Goal: Book appointment/travel/reservation

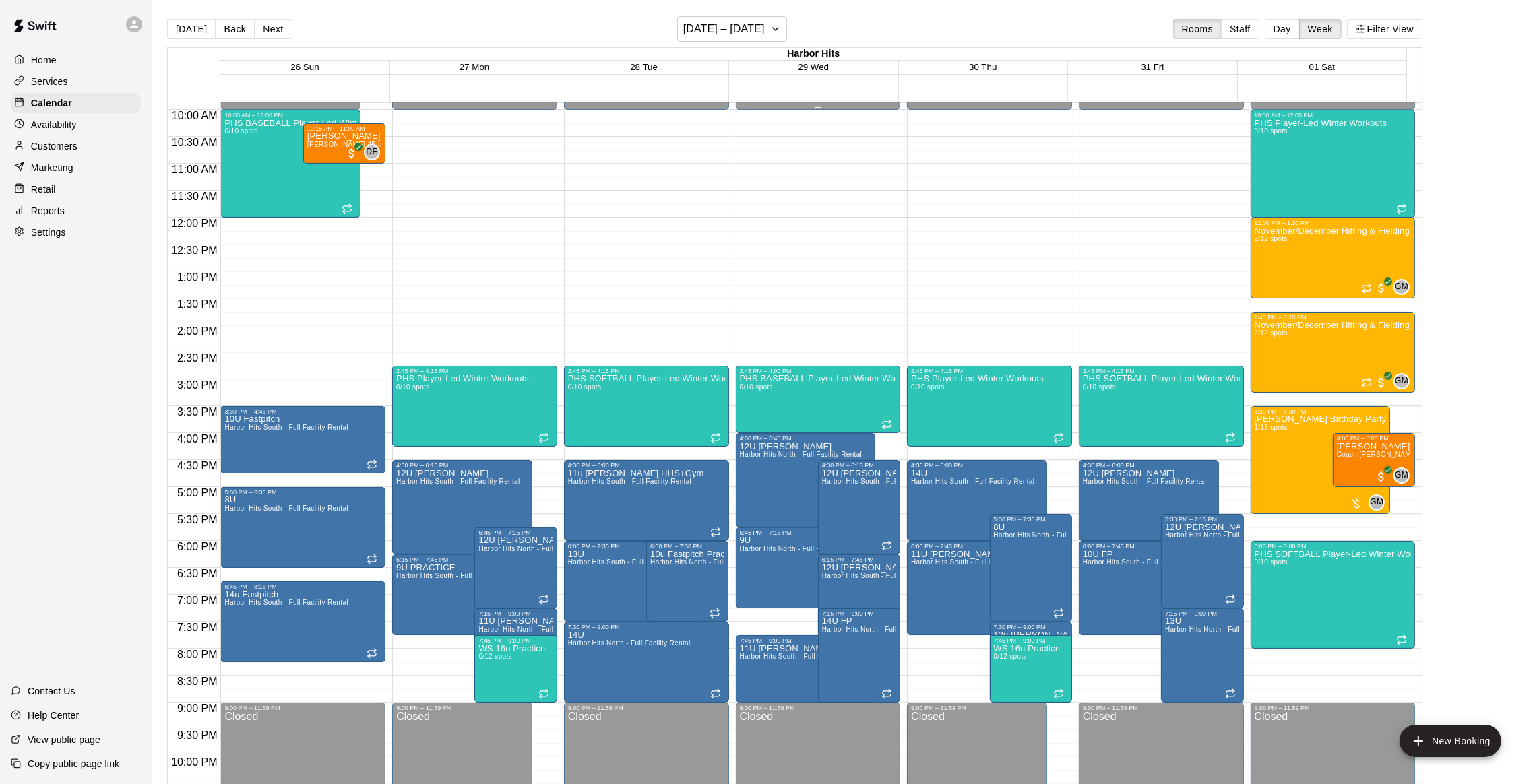
scroll to position [496, 0]
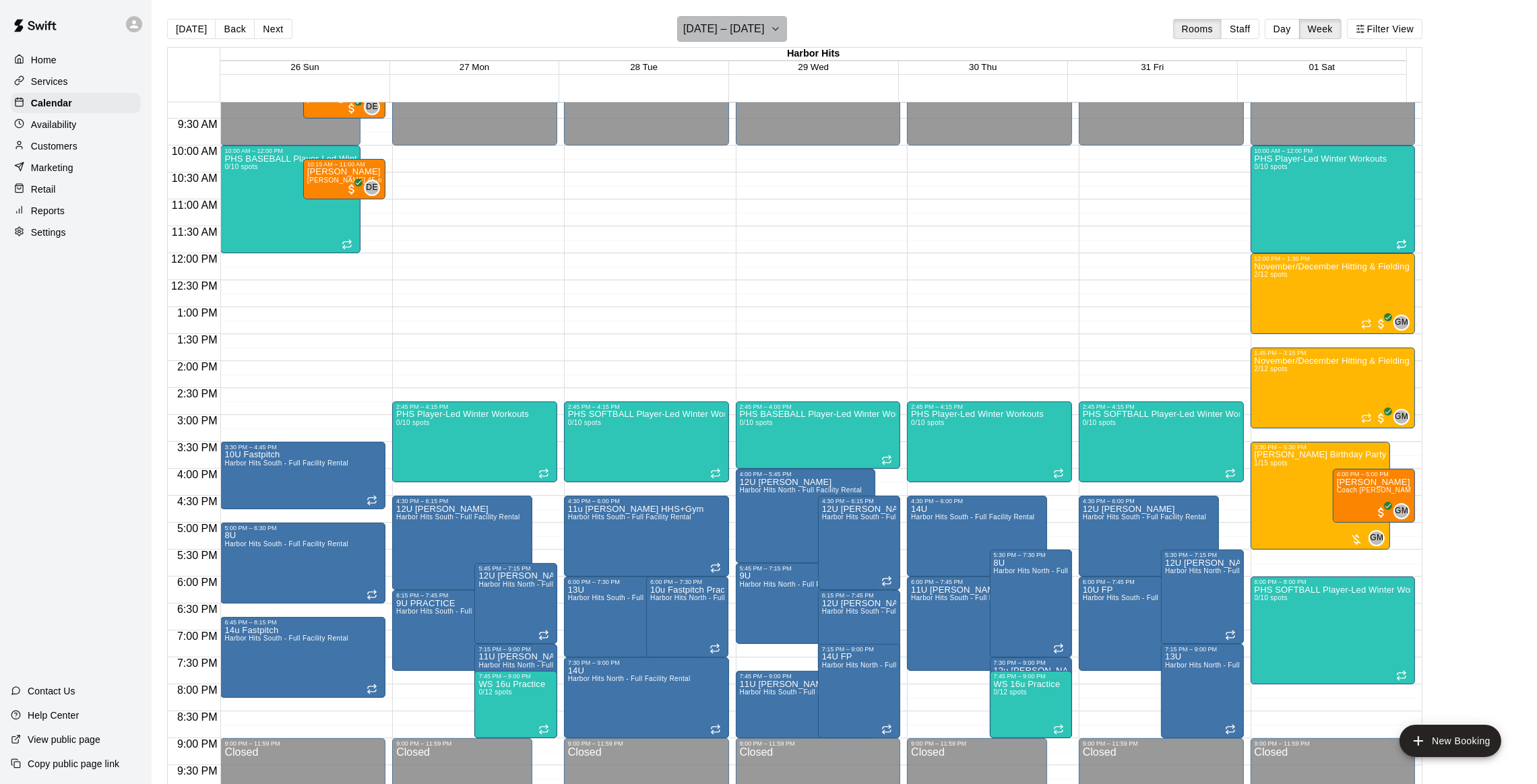
click at [778, 29] on icon "button" at bounding box center [776, 29] width 6 height 3
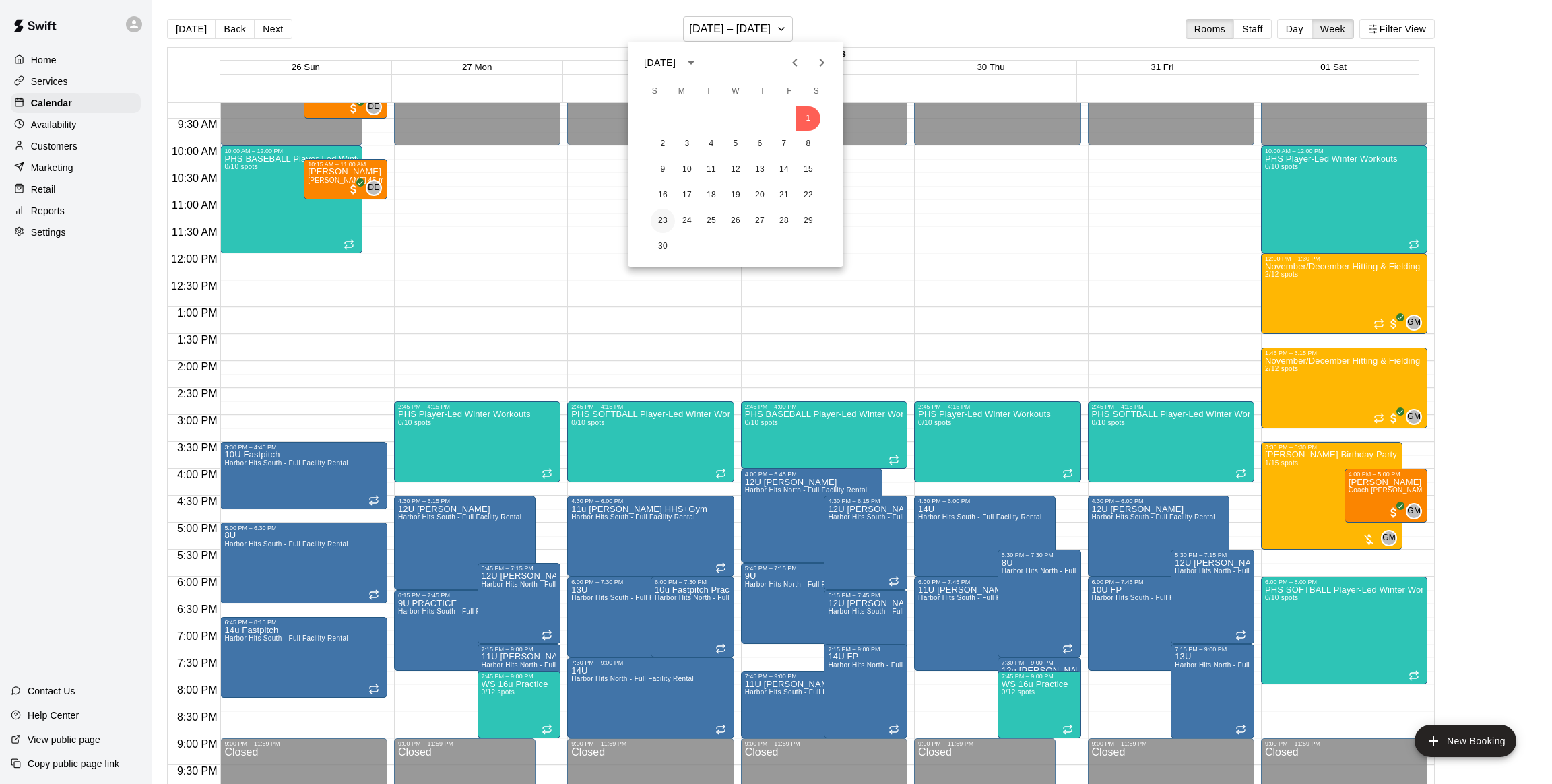
click at [661, 218] on button "23" at bounding box center [663, 221] width 24 height 24
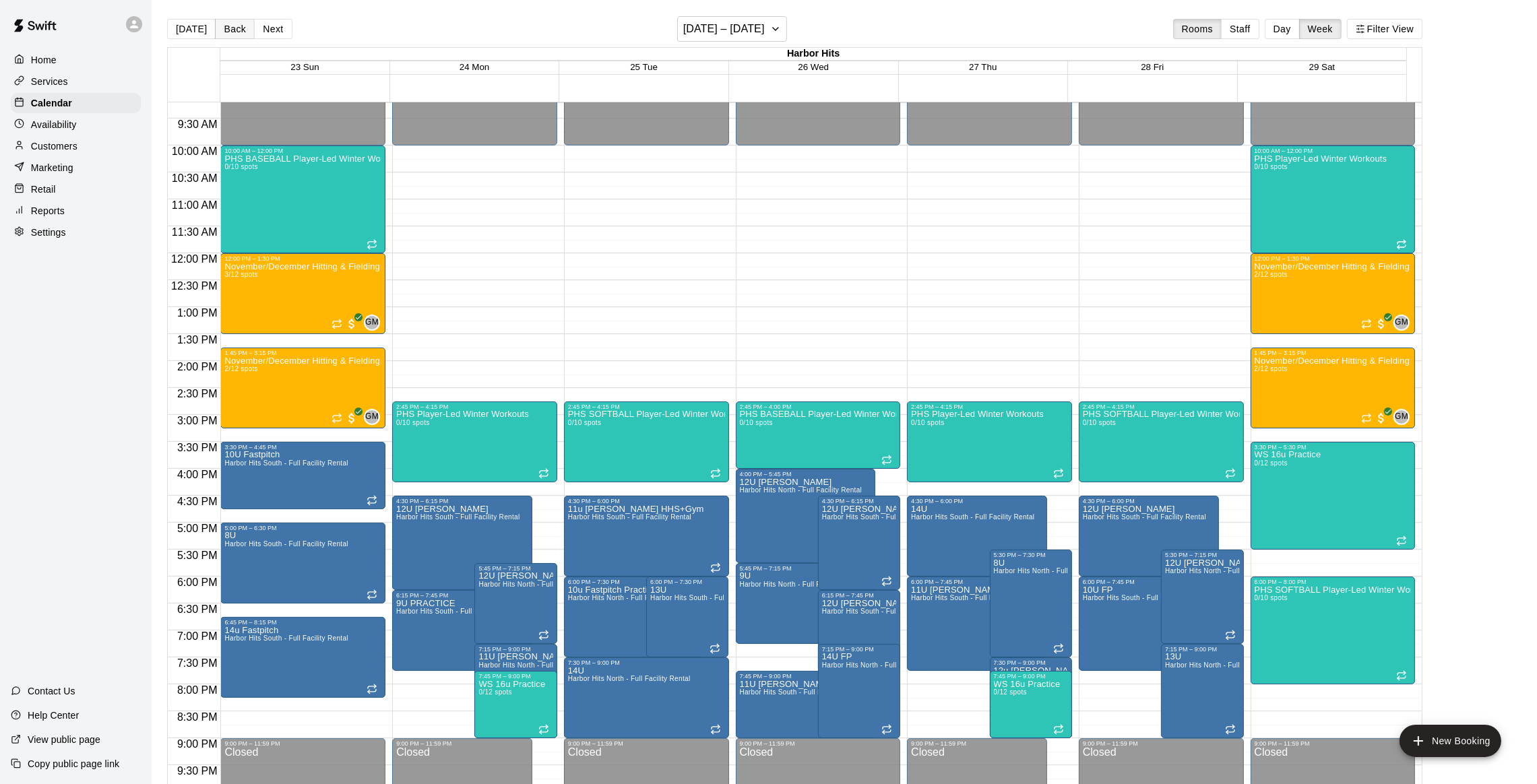
click at [225, 29] on button "Back" at bounding box center [234, 29] width 40 height 20
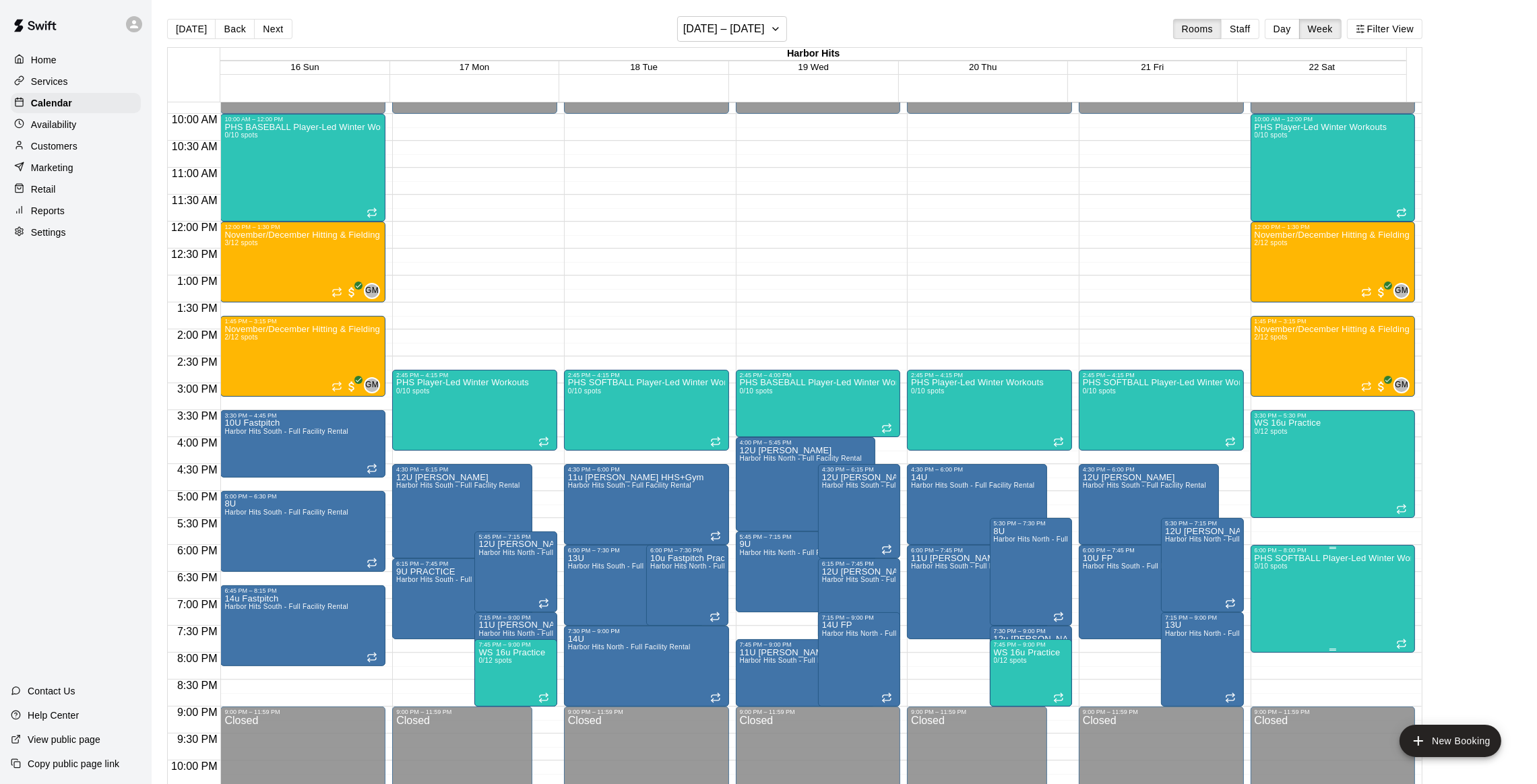
scroll to position [597, 0]
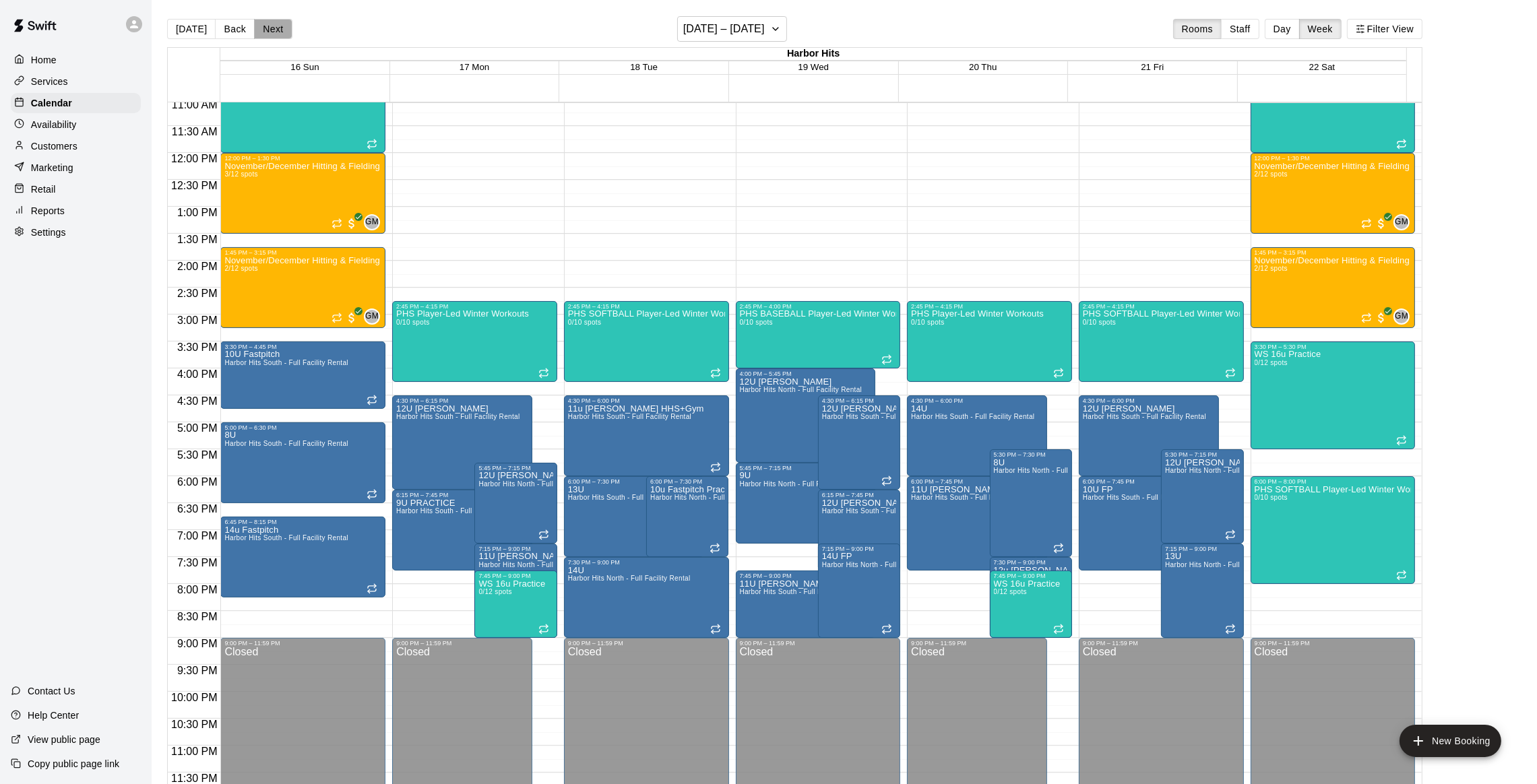
click at [285, 28] on button "Next" at bounding box center [272, 29] width 38 height 20
click at [225, 33] on button "Back" at bounding box center [234, 29] width 40 height 20
click at [199, 26] on button "[DATE]" at bounding box center [191, 29] width 48 height 20
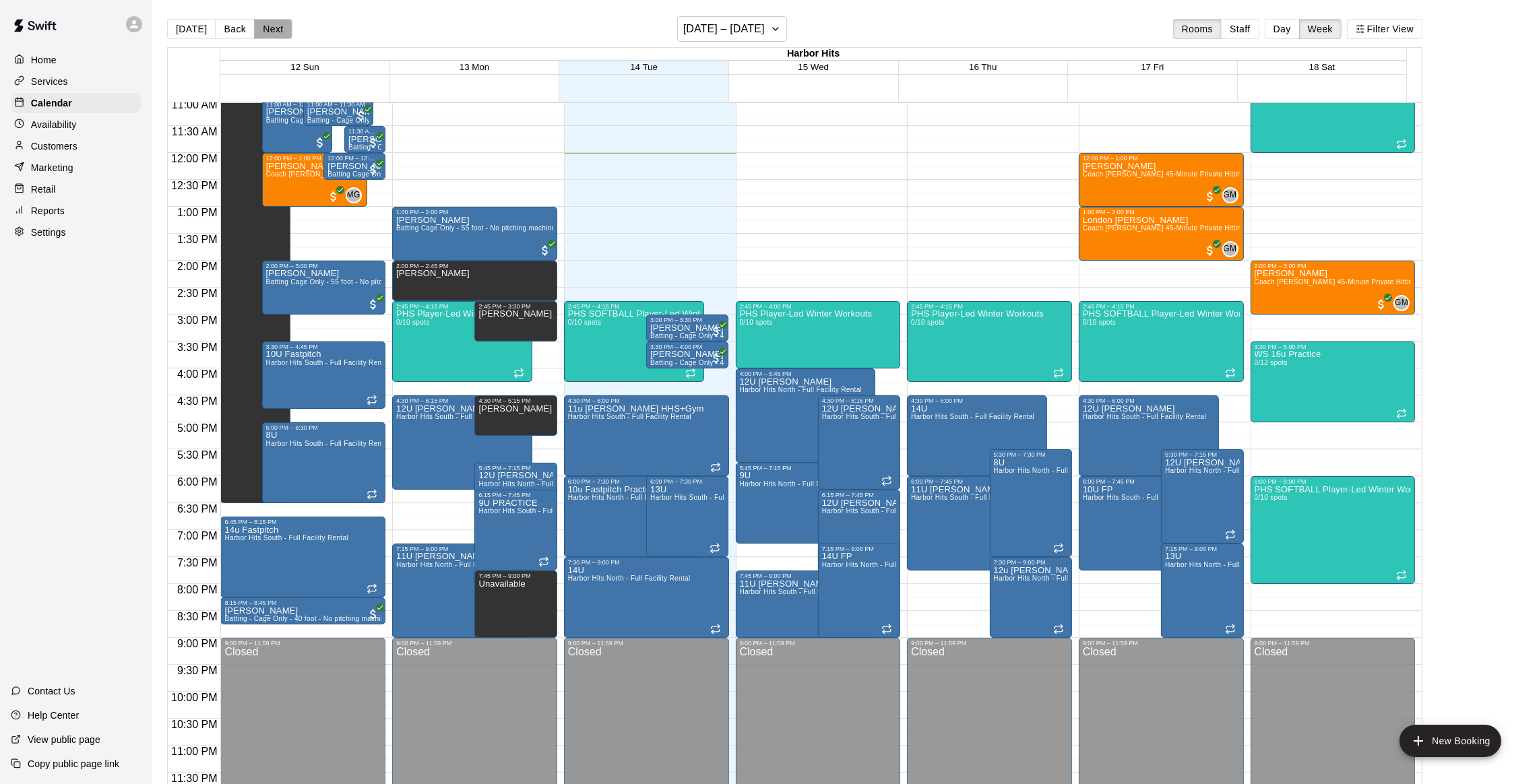
click at [270, 26] on button "Next" at bounding box center [272, 29] width 38 height 20
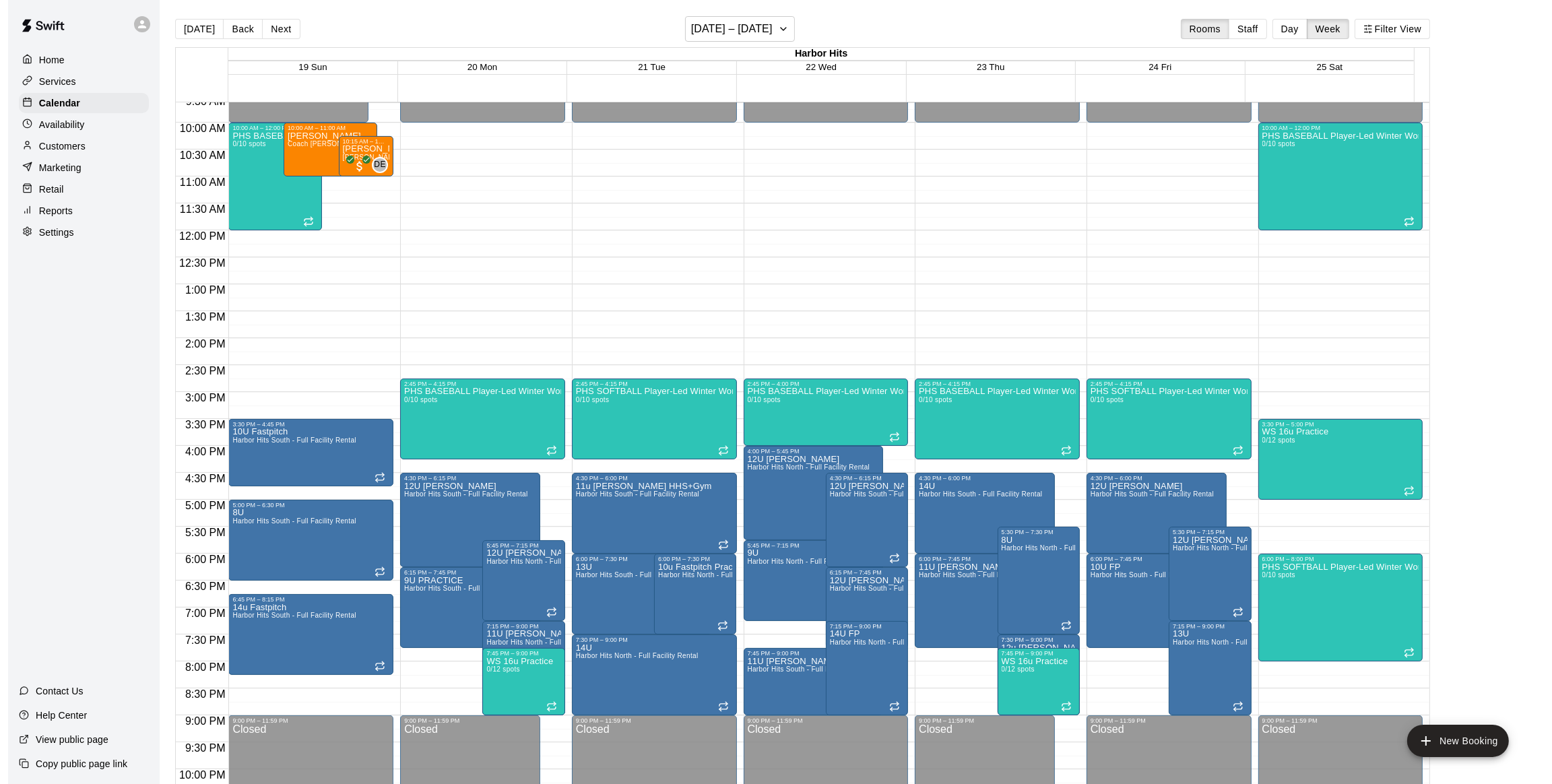
scroll to position [496, 0]
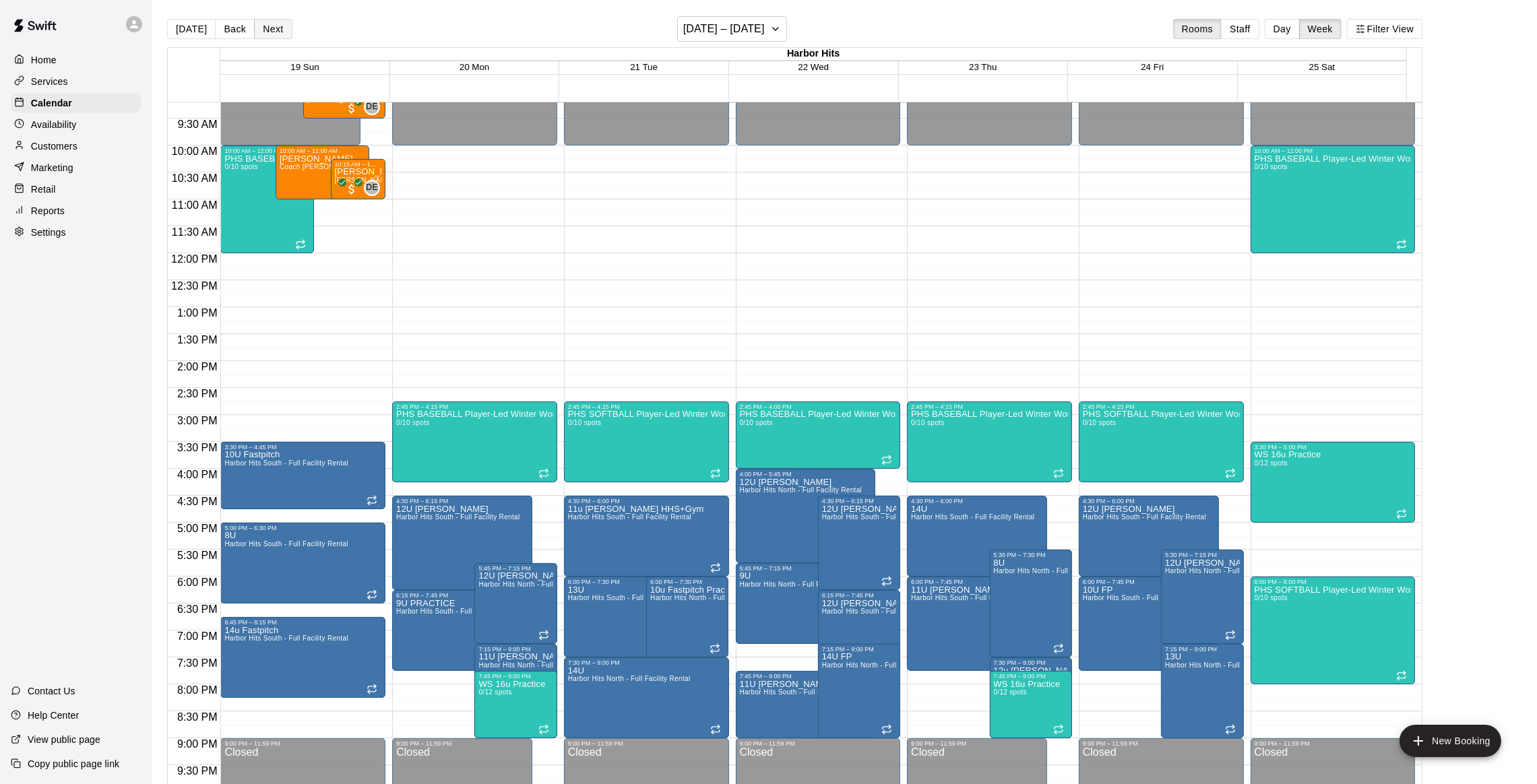
click at [265, 33] on button "Next" at bounding box center [272, 29] width 38 height 20
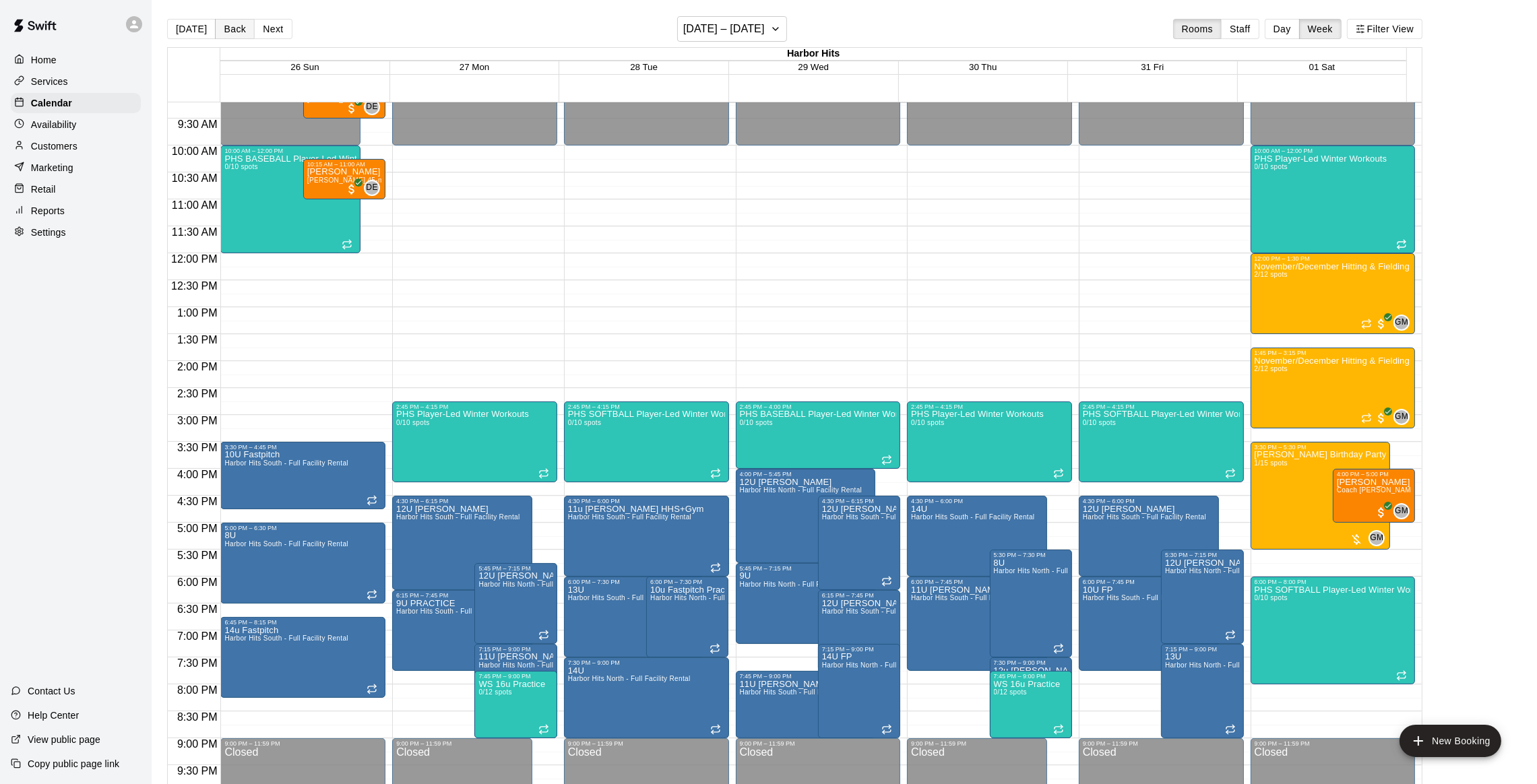
click at [234, 32] on button "Back" at bounding box center [234, 29] width 40 height 20
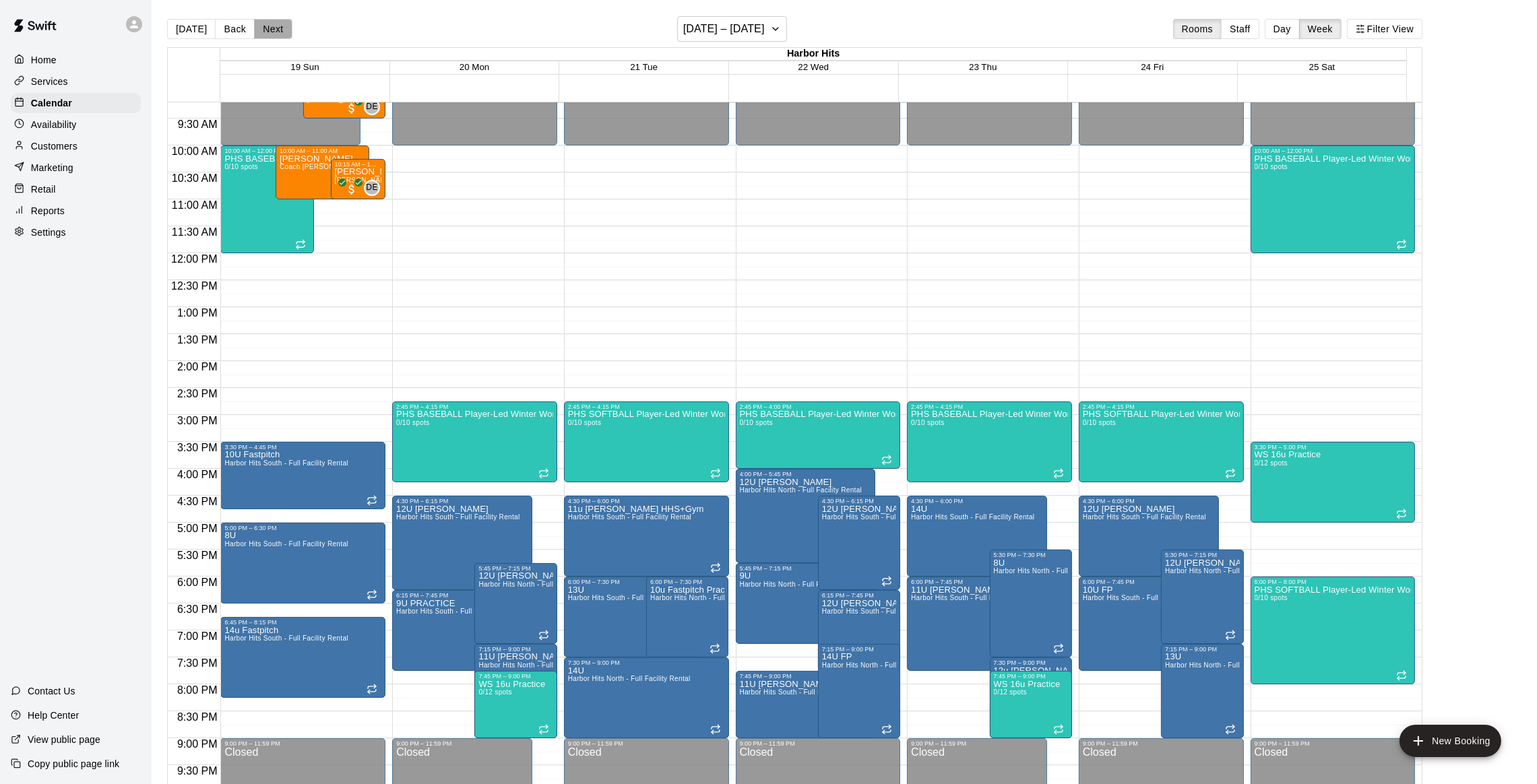
click at [269, 23] on button "Next" at bounding box center [272, 29] width 38 height 20
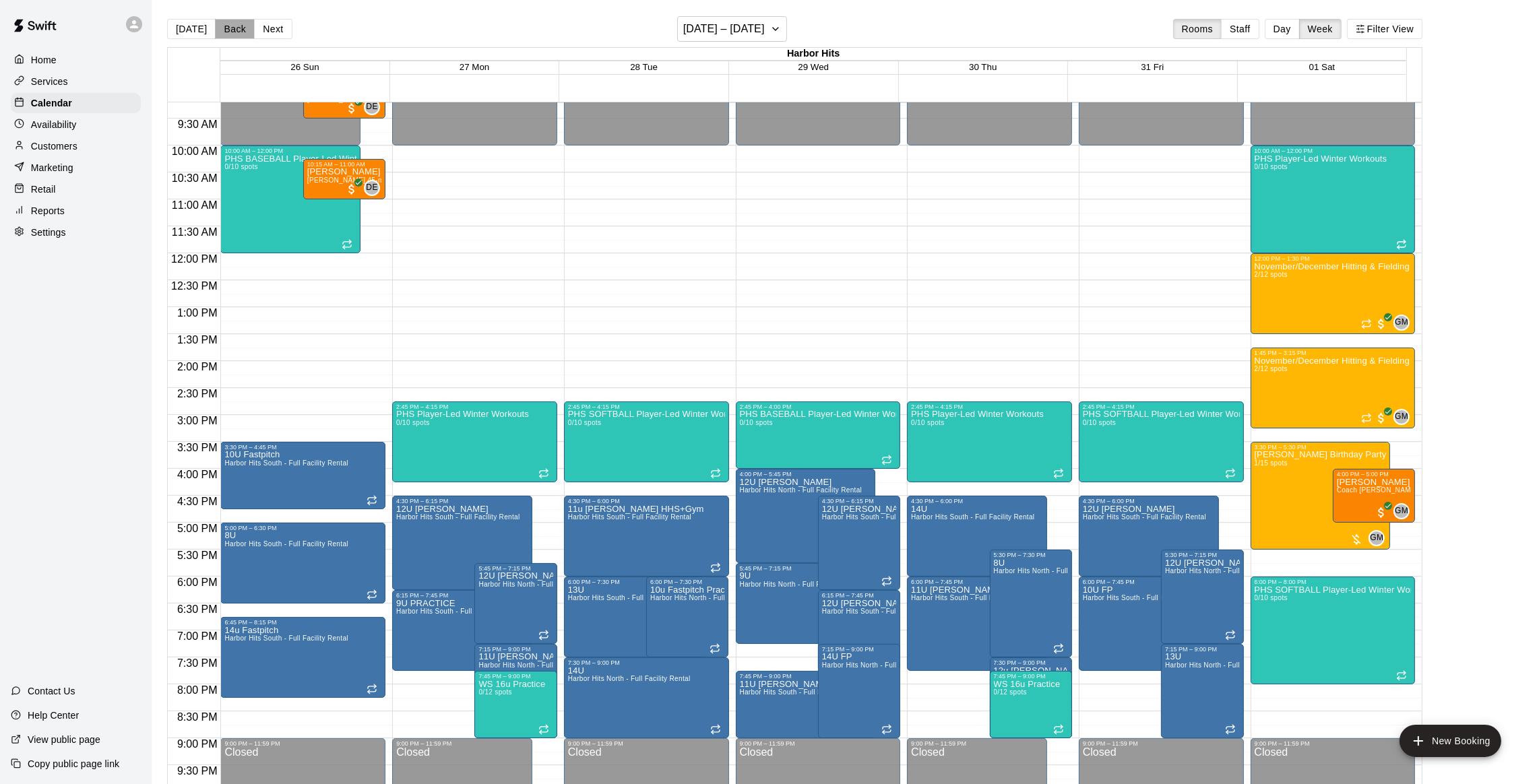
click at [222, 33] on button "Back" at bounding box center [234, 29] width 40 height 20
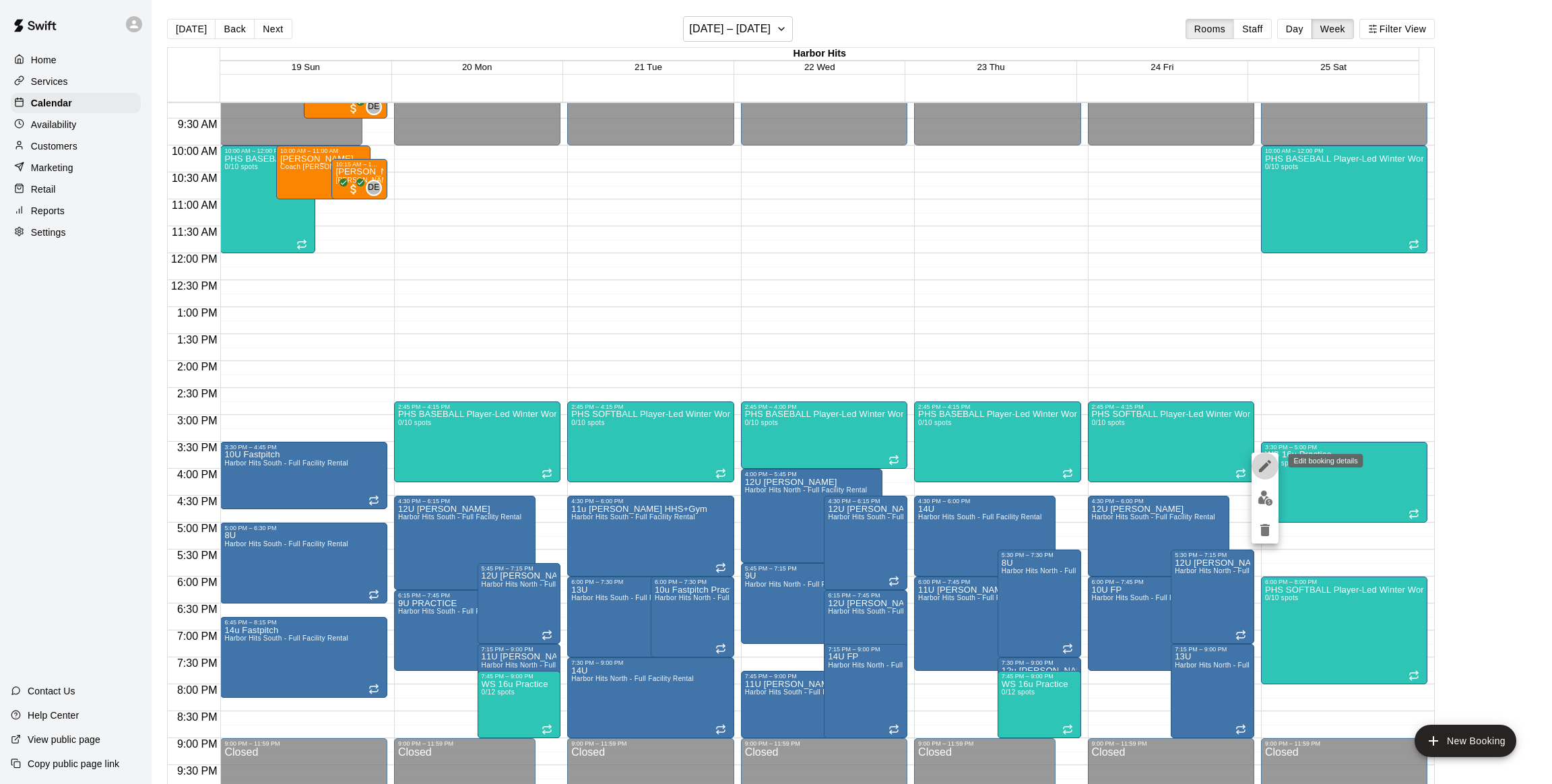
click at [1262, 464] on icon "edit" at bounding box center [1264, 466] width 16 height 16
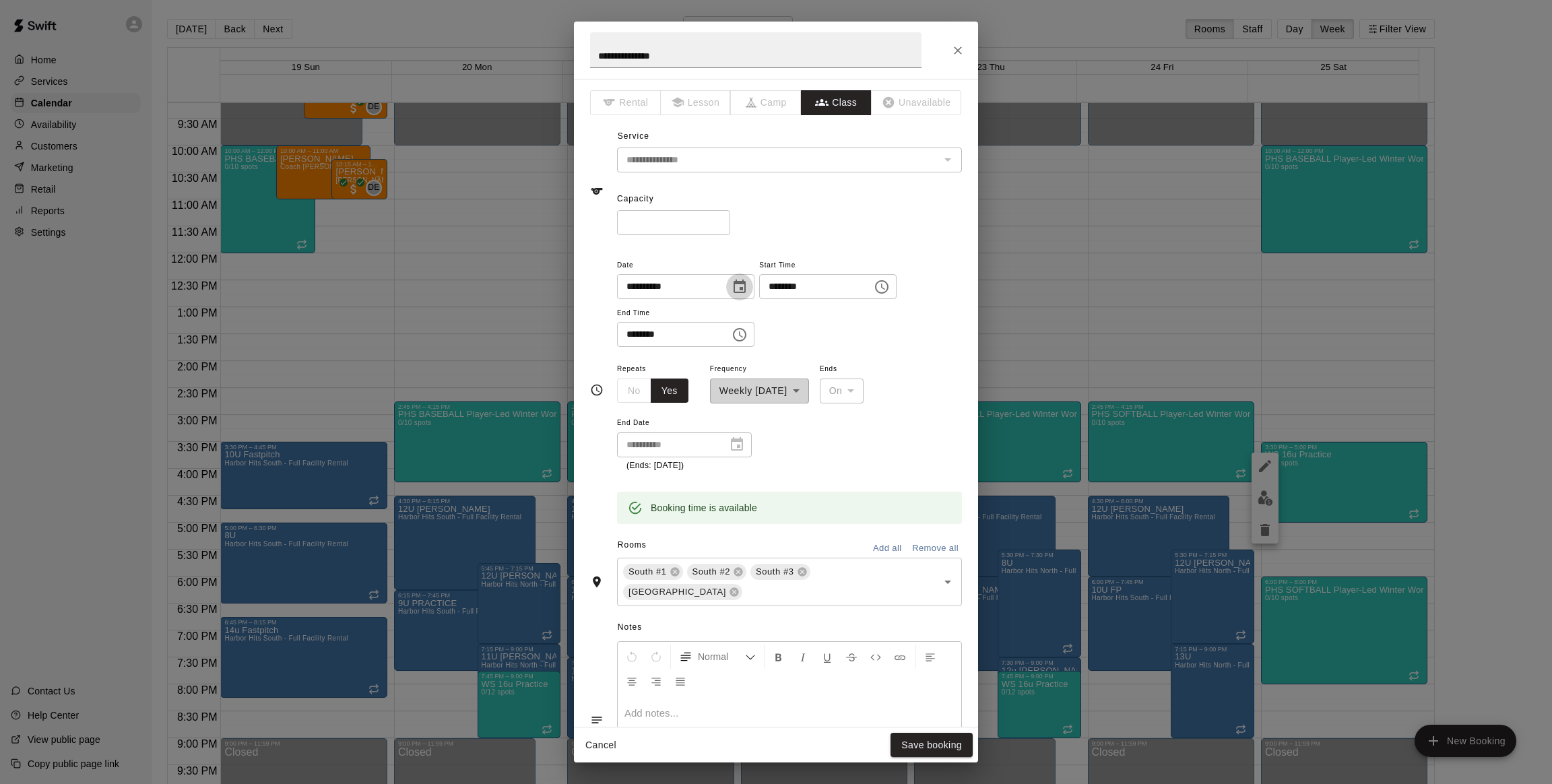
click at [748, 287] on icon "Choose date, selected date is Oct 25, 2025" at bounding box center [739, 287] width 16 height 16
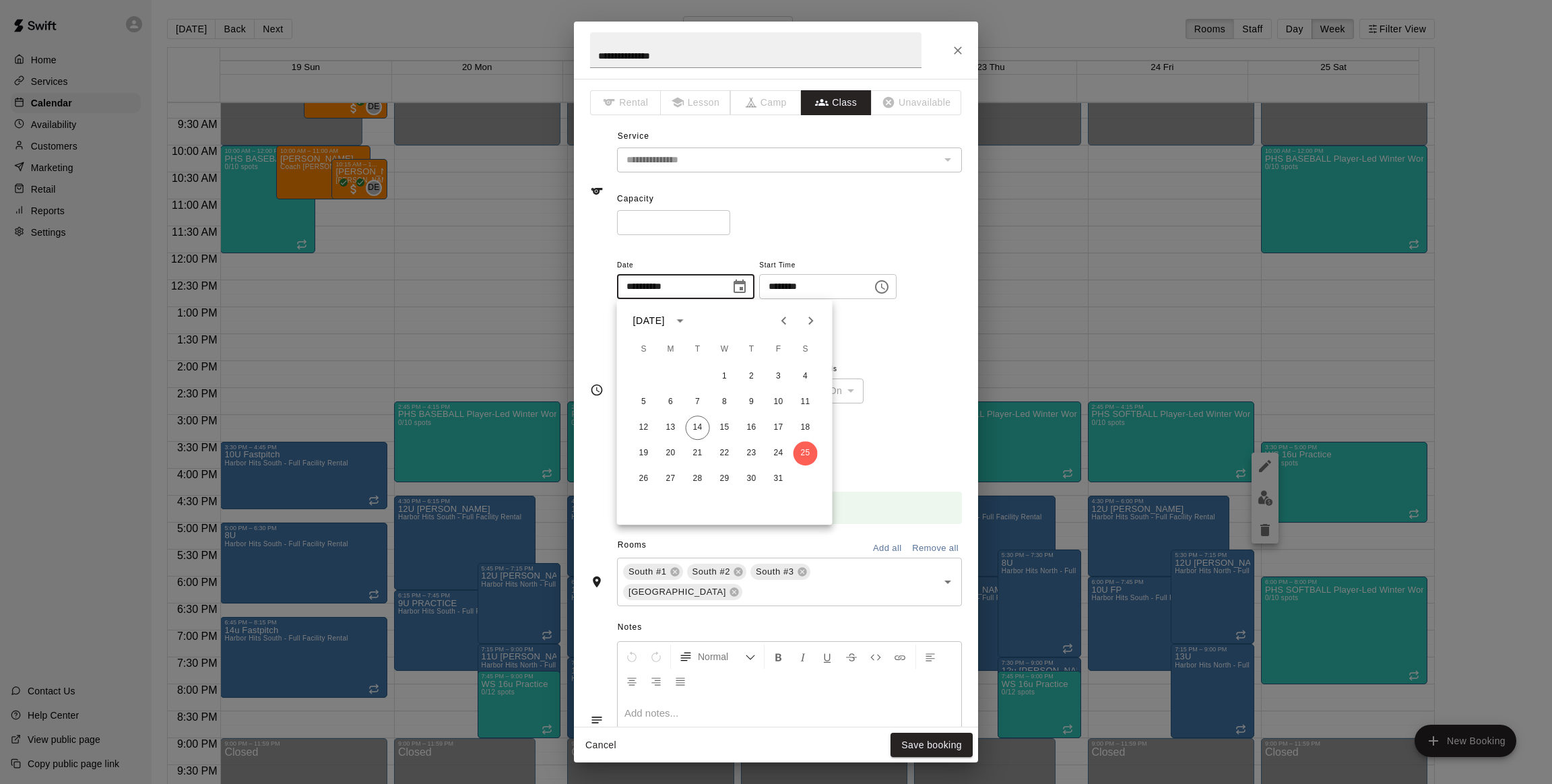
click at [951, 46] on icon "Close" at bounding box center [957, 50] width 13 height 13
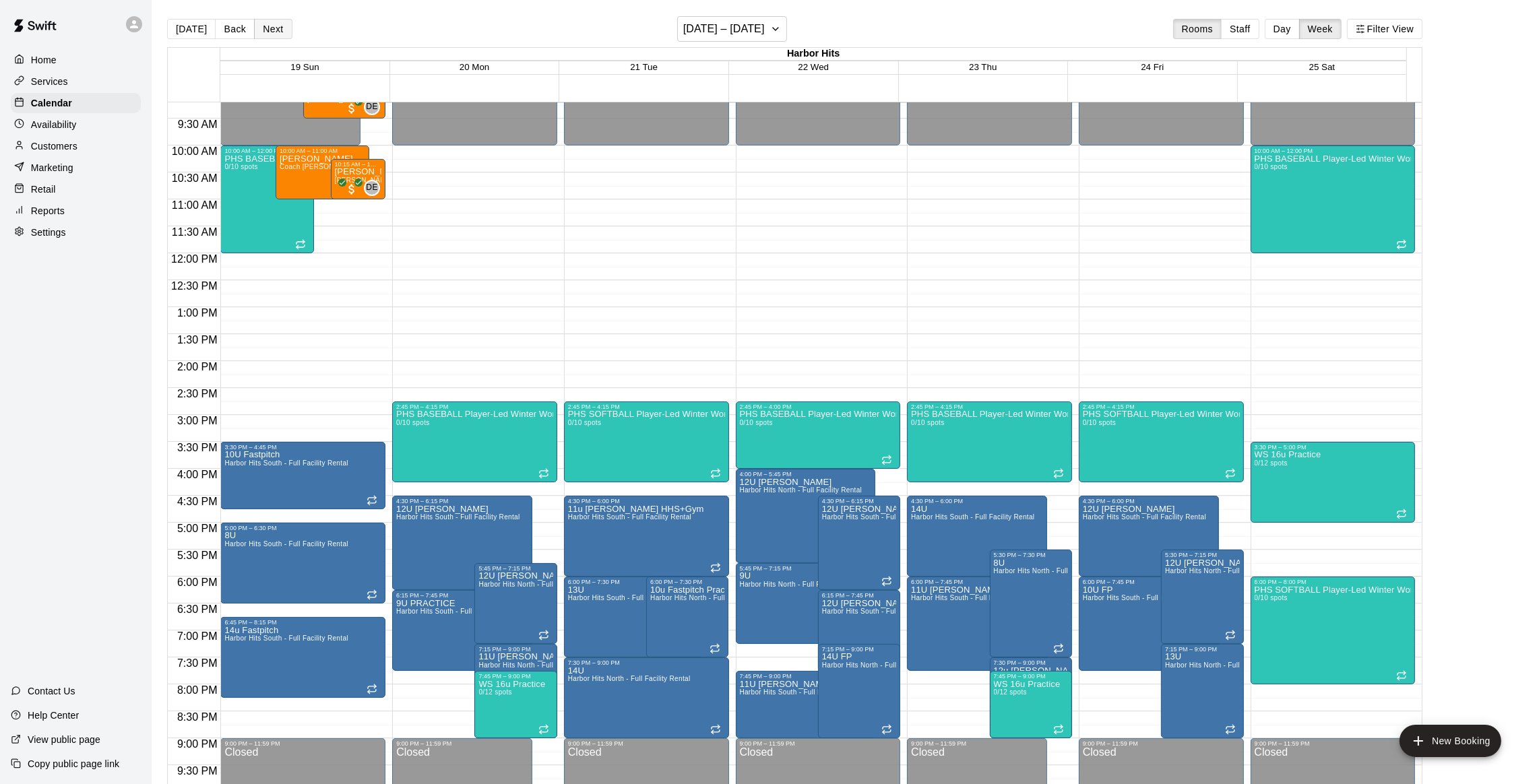
click at [279, 28] on button "Next" at bounding box center [272, 29] width 38 height 20
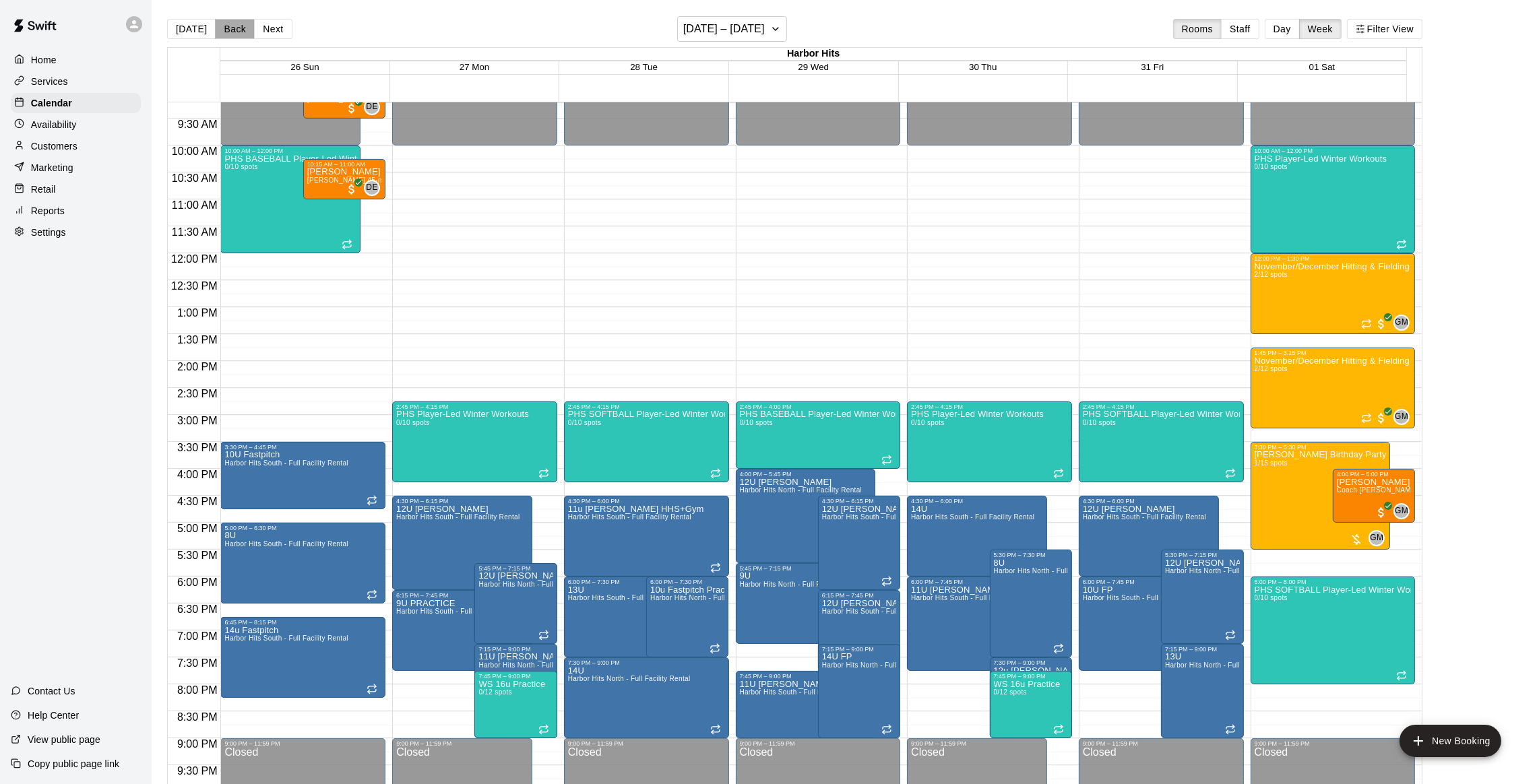
click at [222, 28] on button "Back" at bounding box center [234, 29] width 40 height 20
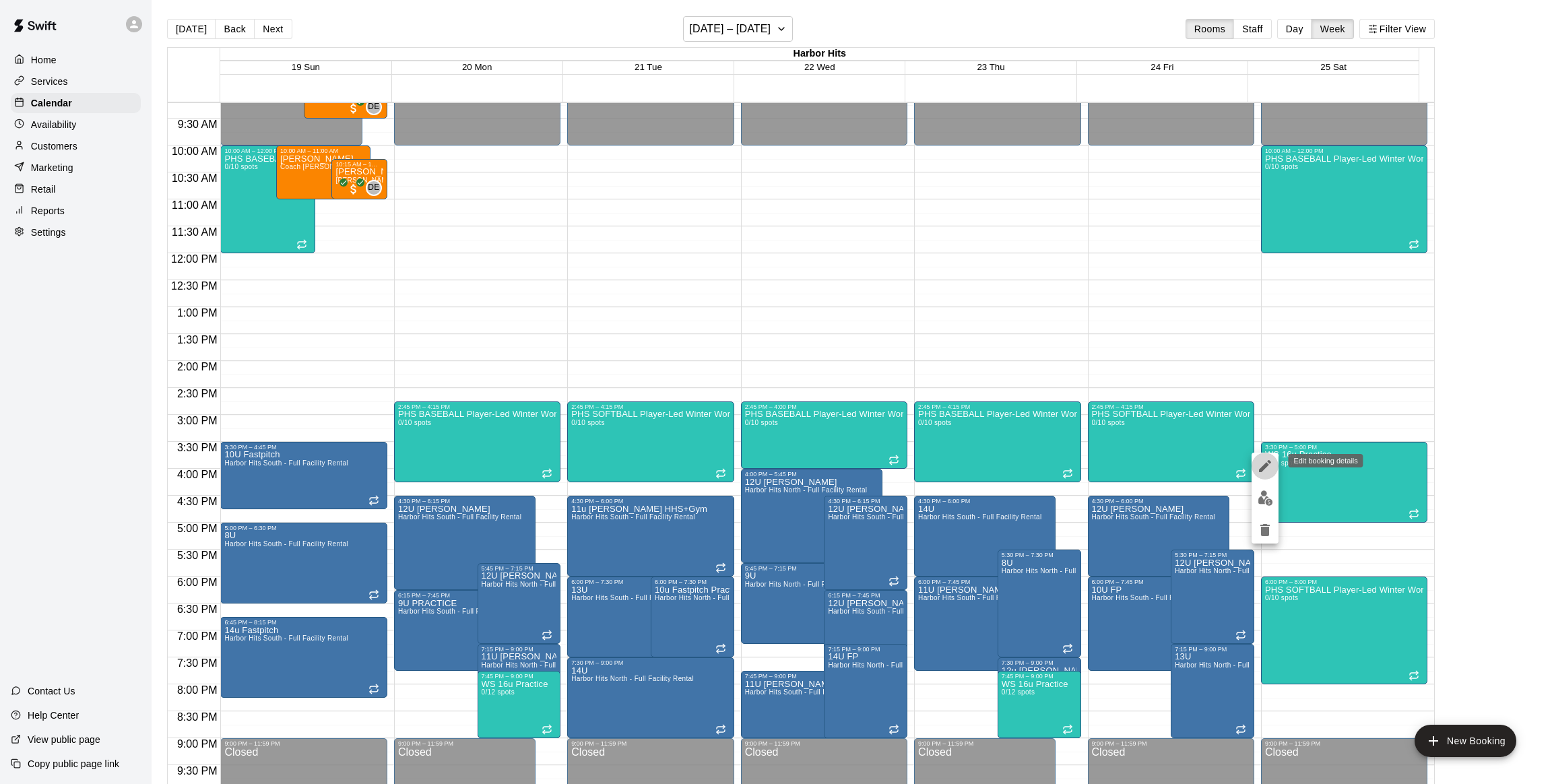
click at [1263, 462] on icon "edit" at bounding box center [1264, 466] width 16 height 16
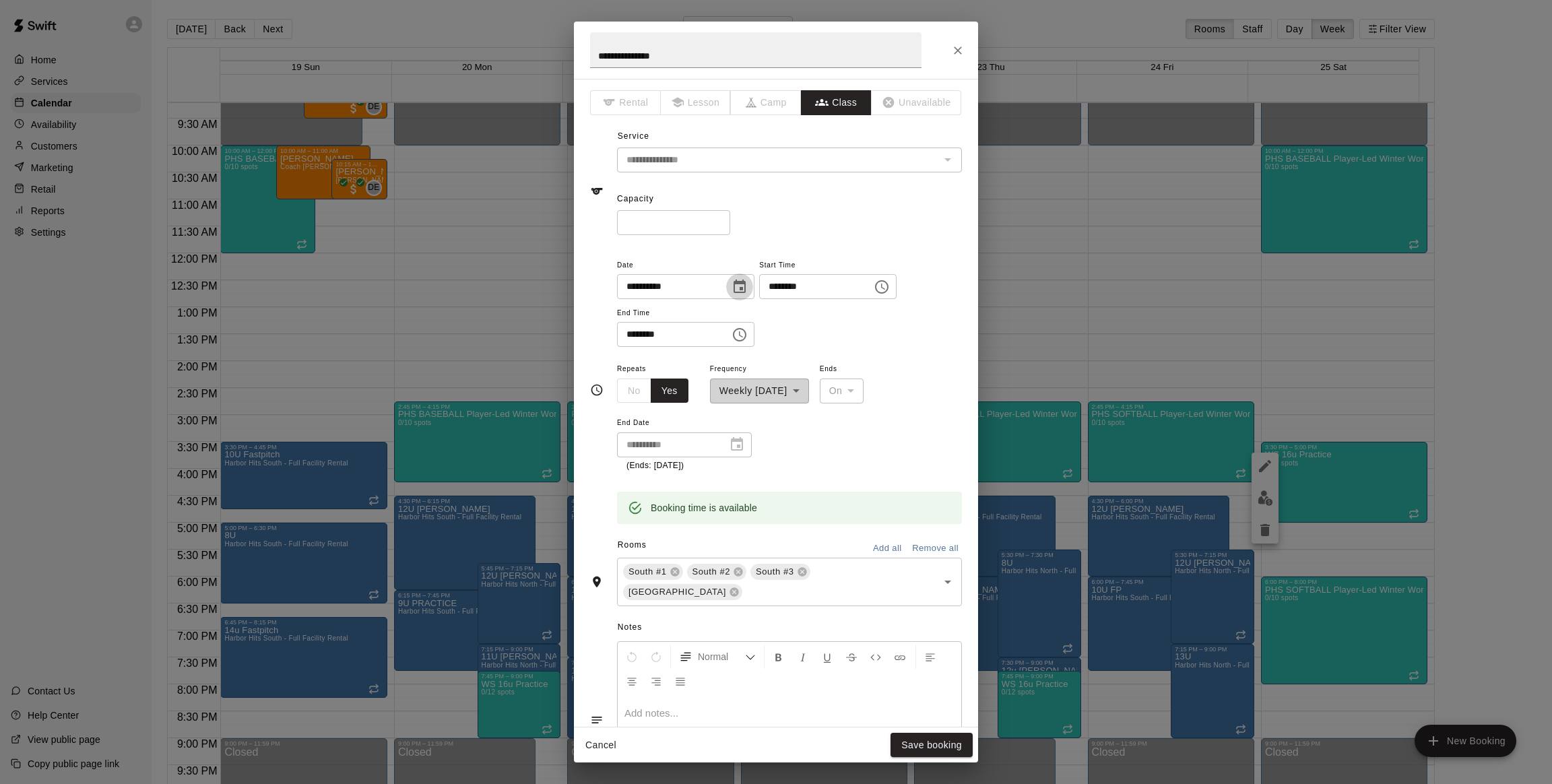
click at [748, 280] on icon "Choose date, selected date is Oct 25, 2025" at bounding box center [739, 287] width 16 height 16
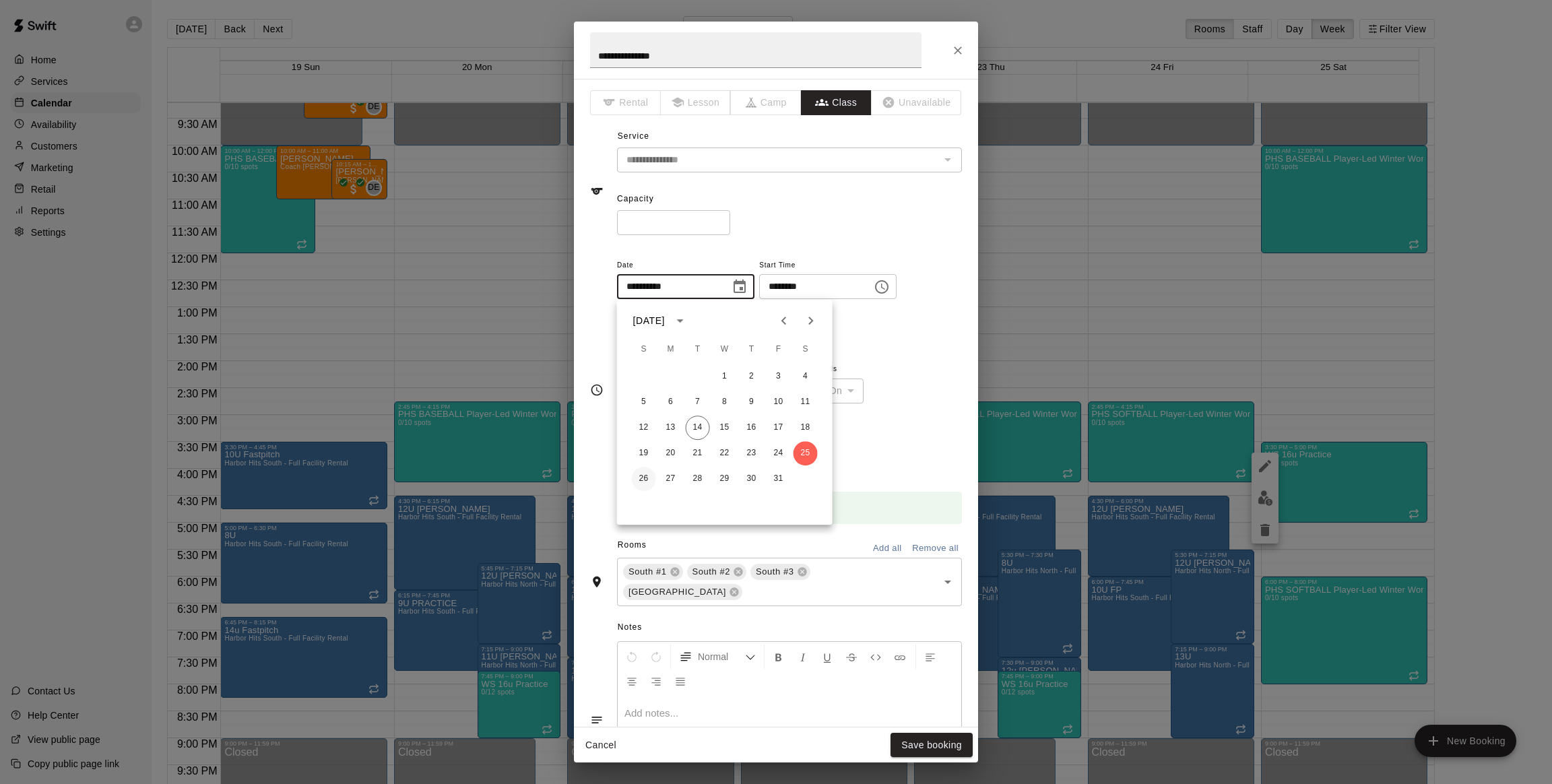
click at [641, 474] on button "26" at bounding box center [644, 479] width 24 height 24
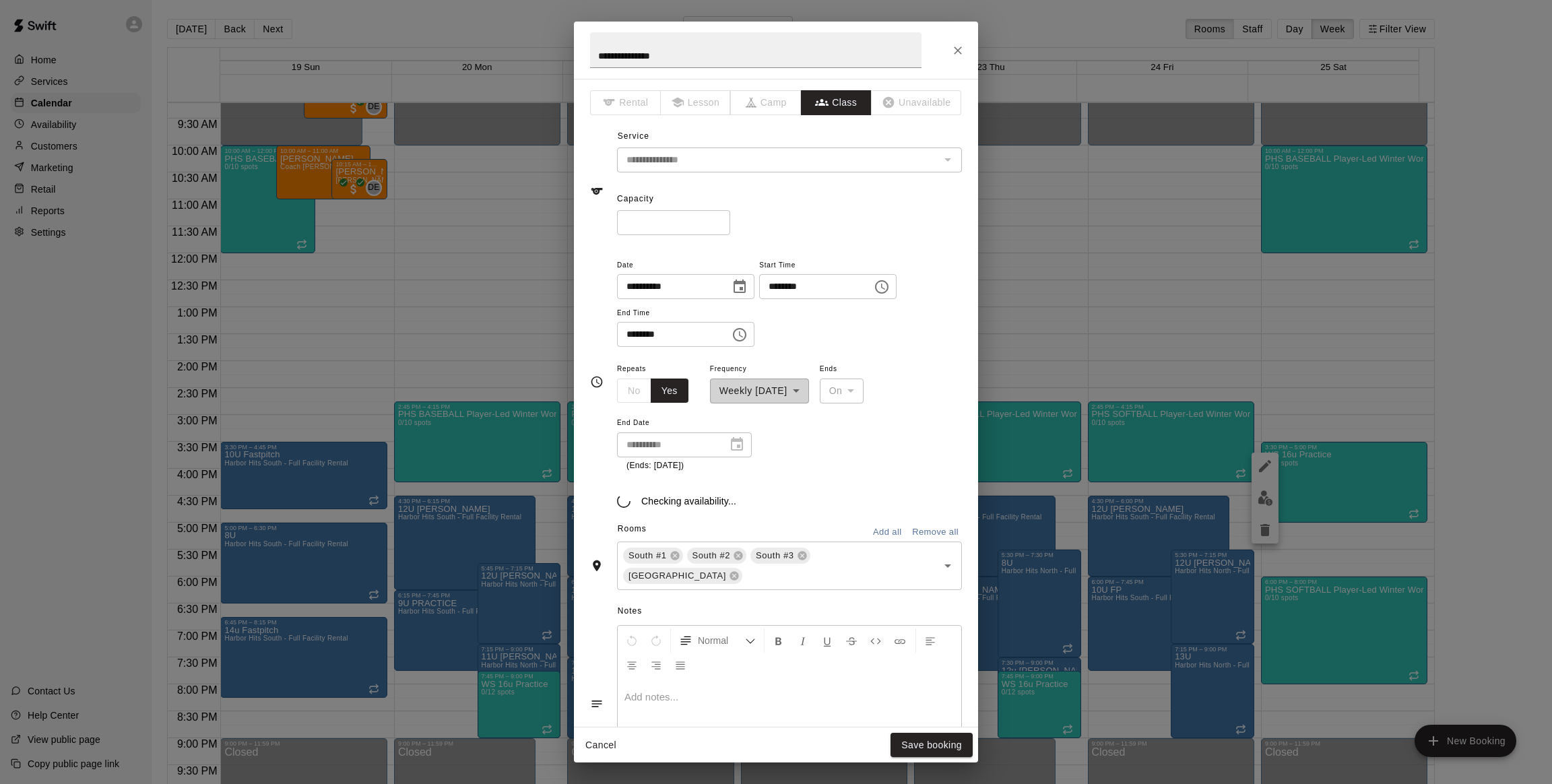
type input "**********"
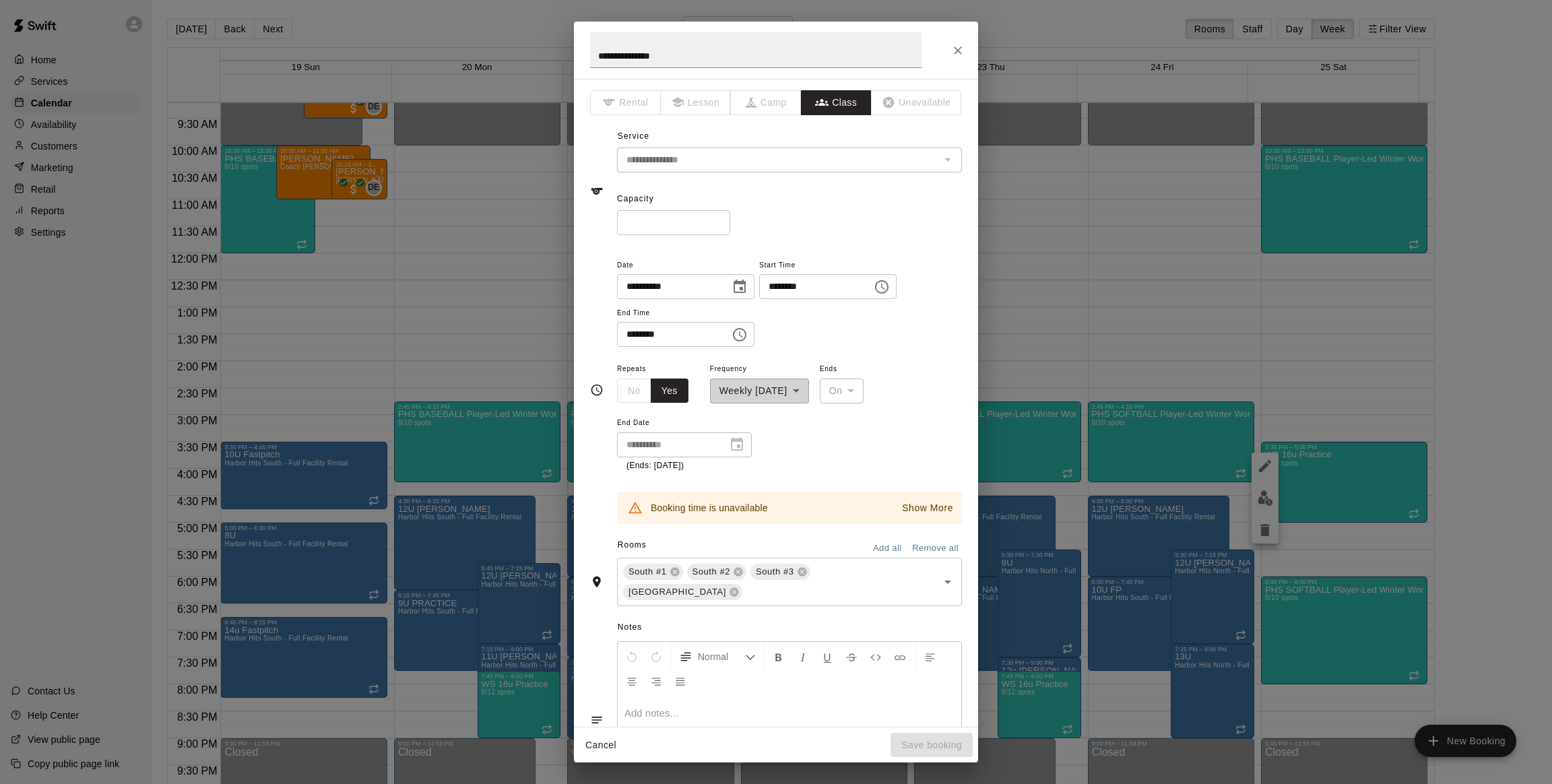
click at [800, 286] on input "********" at bounding box center [811, 286] width 104 height 25
type input "********"
click at [895, 288] on button "Choose time, selected time is 1:30 PM" at bounding box center [881, 287] width 27 height 27
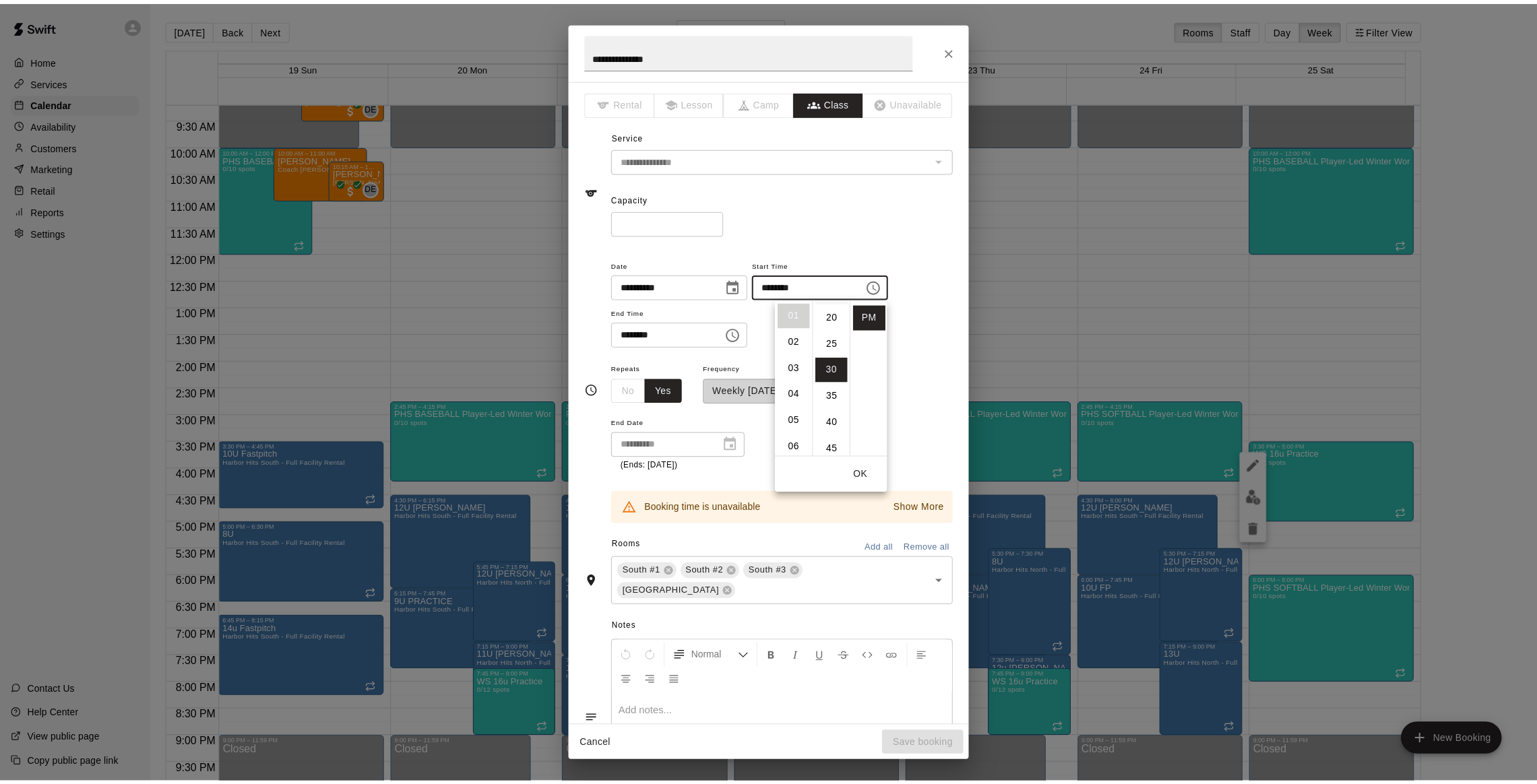
scroll to position [0, 0]
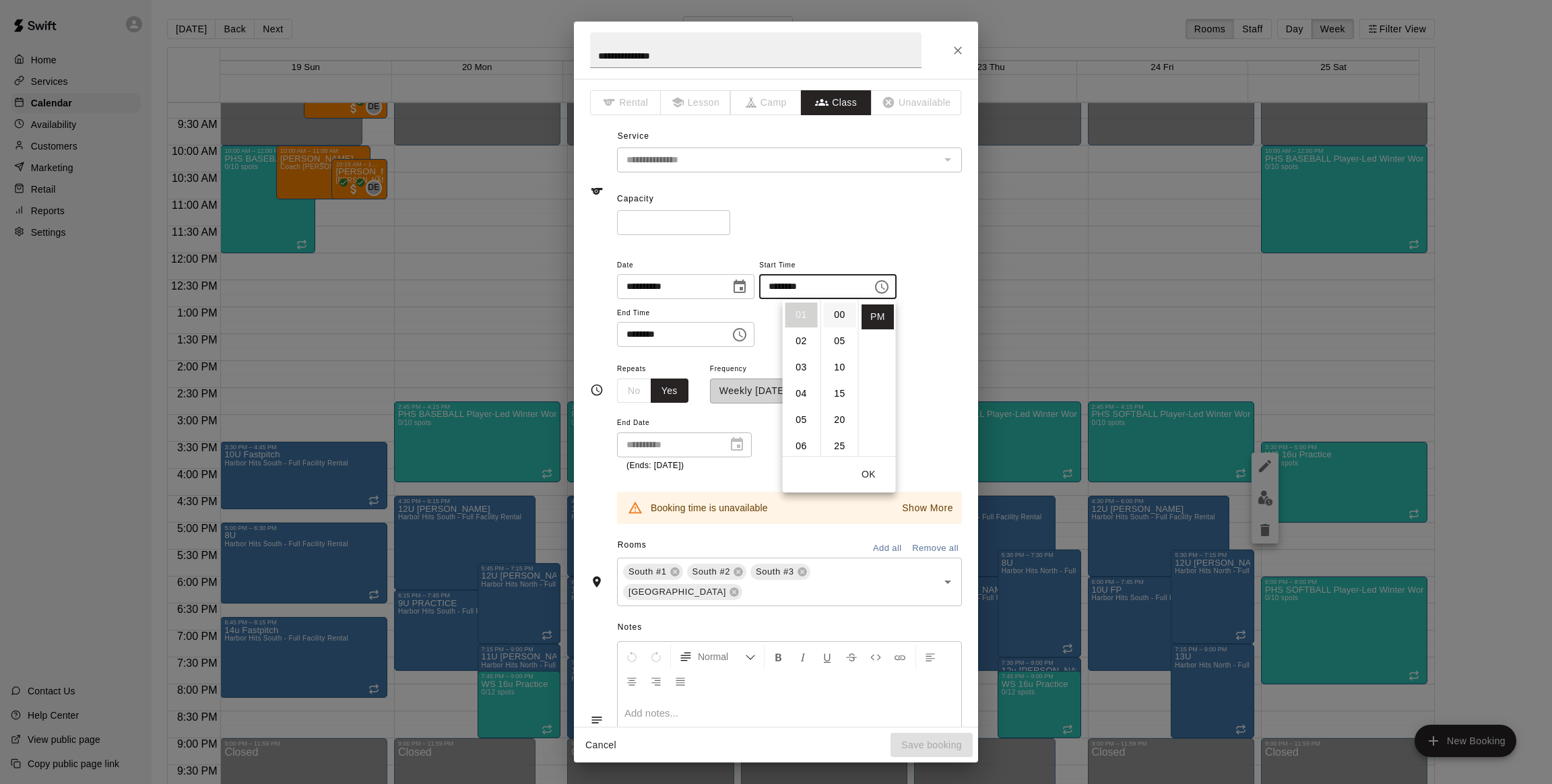
click at [839, 315] on li "00" at bounding box center [840, 315] width 33 height 25
type input "********"
click at [872, 469] on button "OK" at bounding box center [869, 474] width 43 height 25
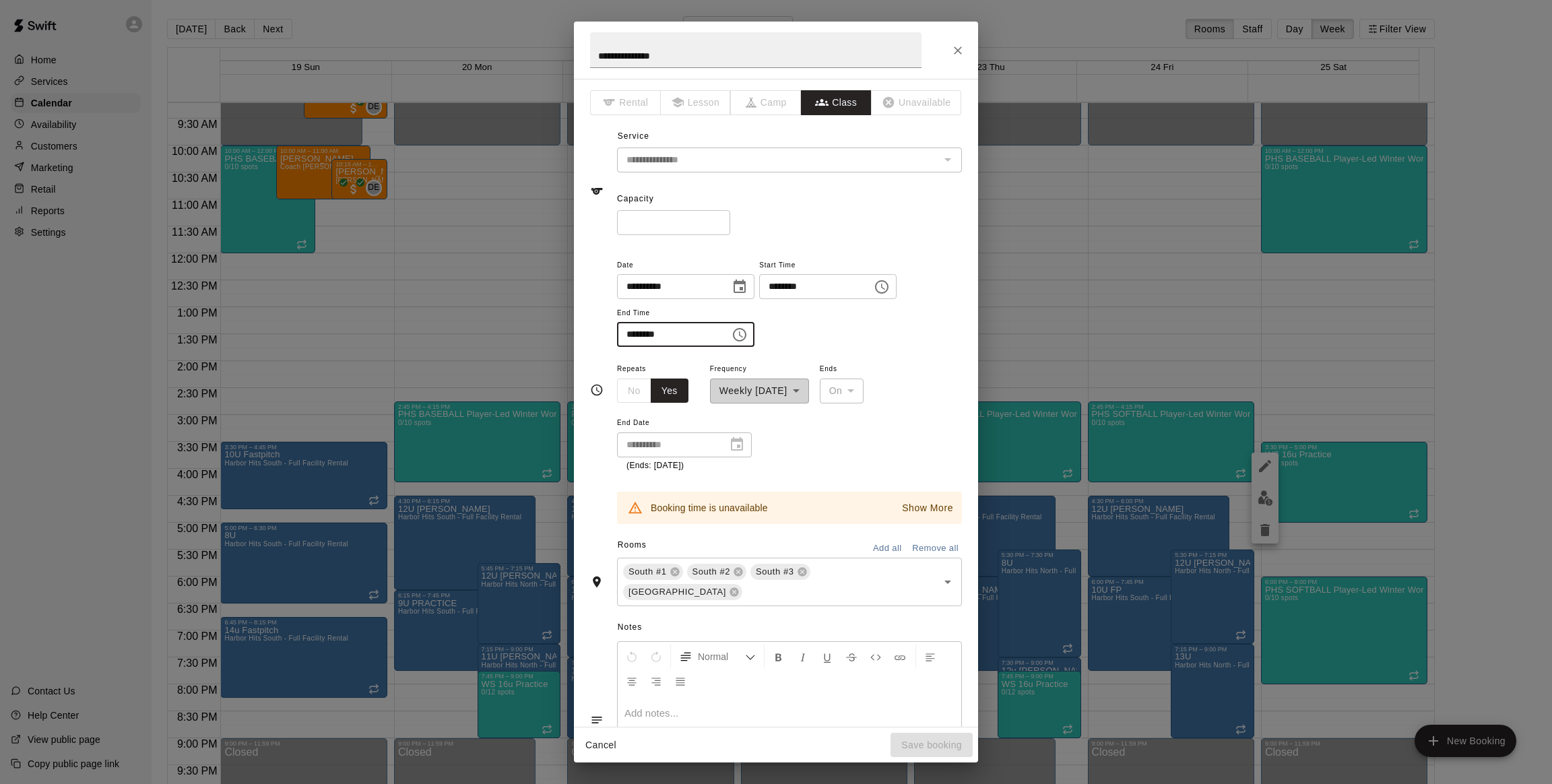
click at [635, 335] on input "********" at bounding box center [669, 334] width 104 height 25
type input "********"
click at [940, 747] on button "Save booking" at bounding box center [932, 745] width 82 height 25
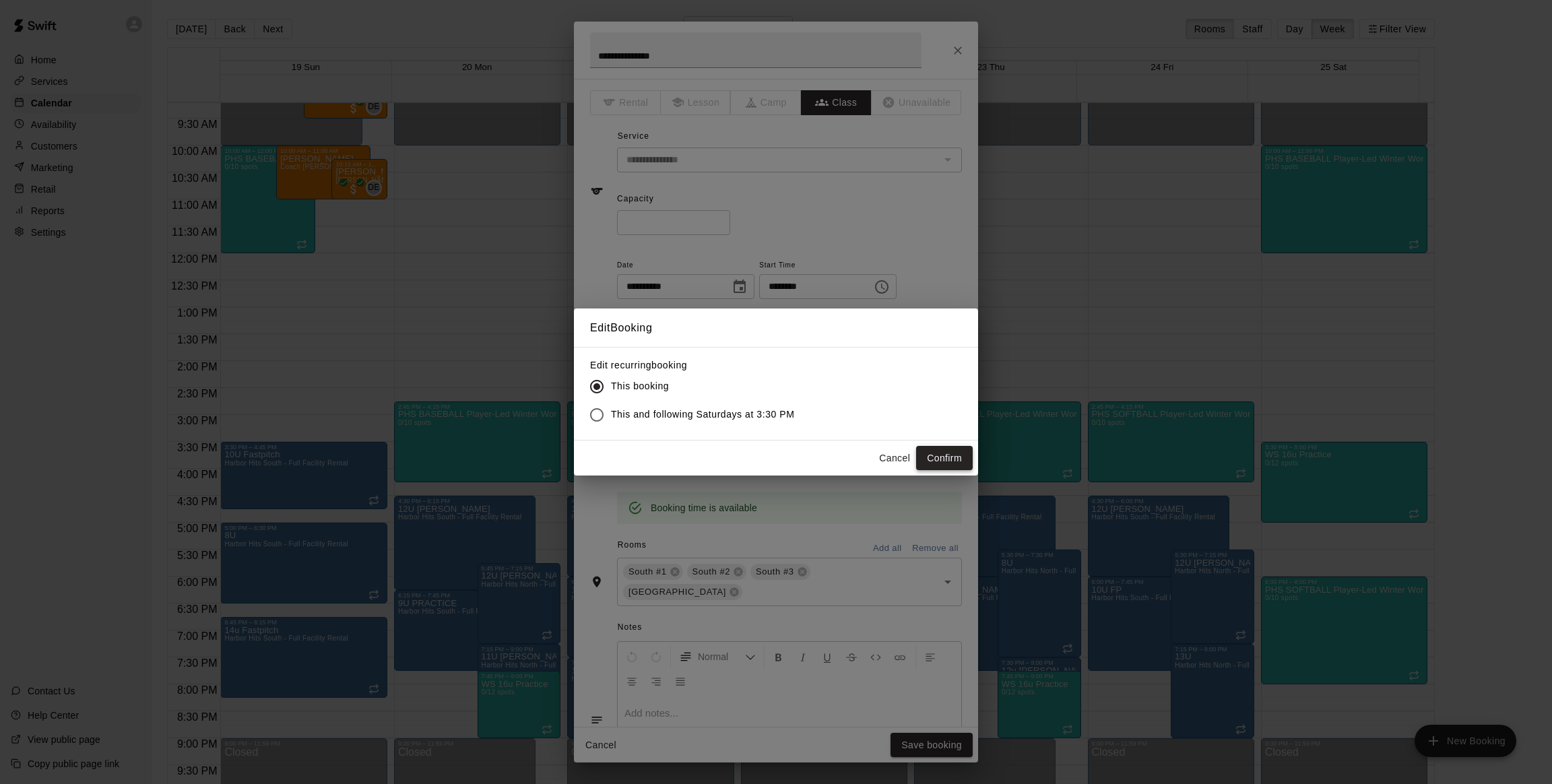
click at [941, 457] on button "Confirm" at bounding box center [945, 458] width 57 height 25
